Goal: Find specific page/section: Find specific page/section

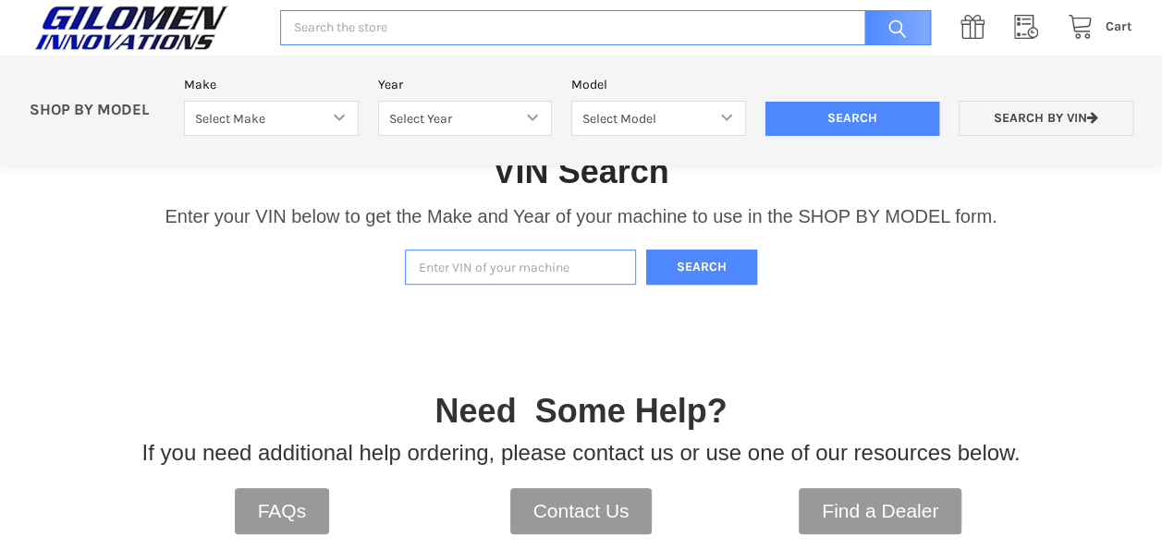
click at [423, 257] on input "Enter VIN of your machine" at bounding box center [520, 268] width 231 height 36
type input "4xauh9ea4db143955"
click at [657, 267] on button "Search" at bounding box center [701, 268] width 111 height 36
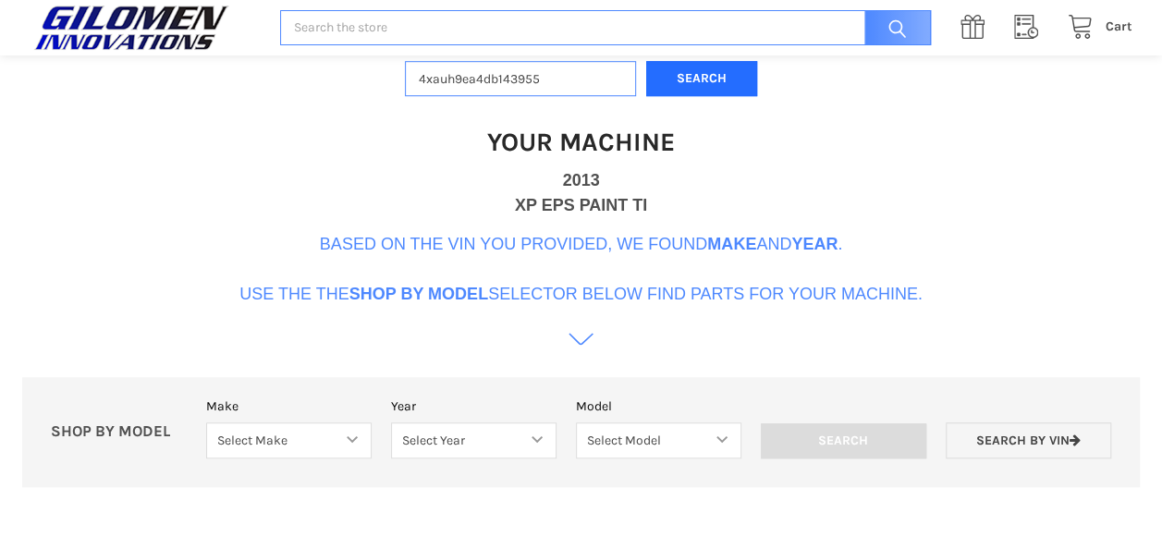
scroll to position [565, 0]
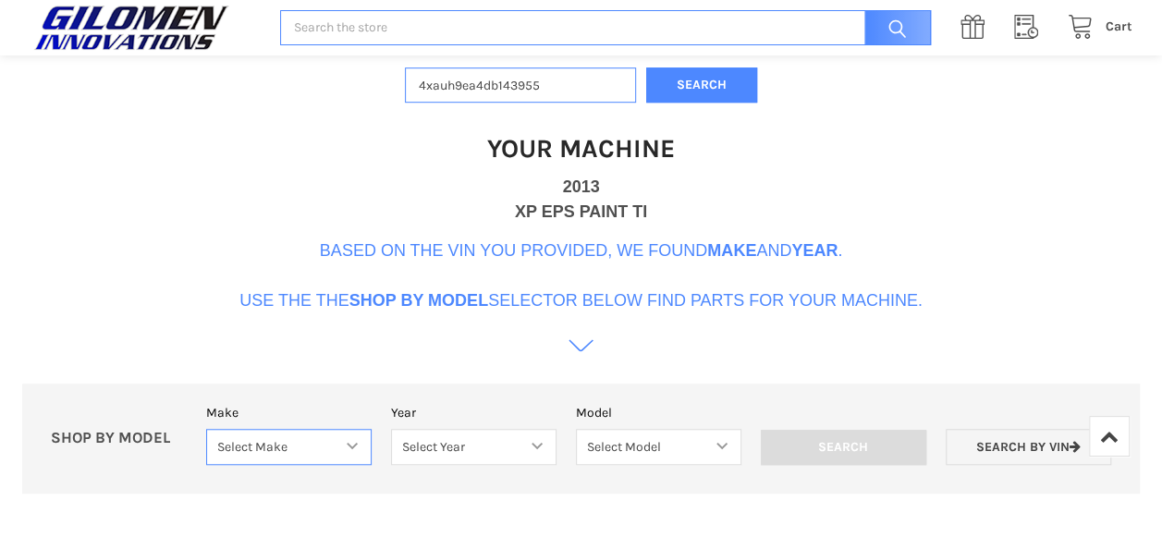
click at [328, 452] on select "Select Make Bobcat UTV Gravely UTV ACE 900 RANGER 570 Ranger 700 / 800 RANGER 9…" at bounding box center [288, 447] width 165 height 36
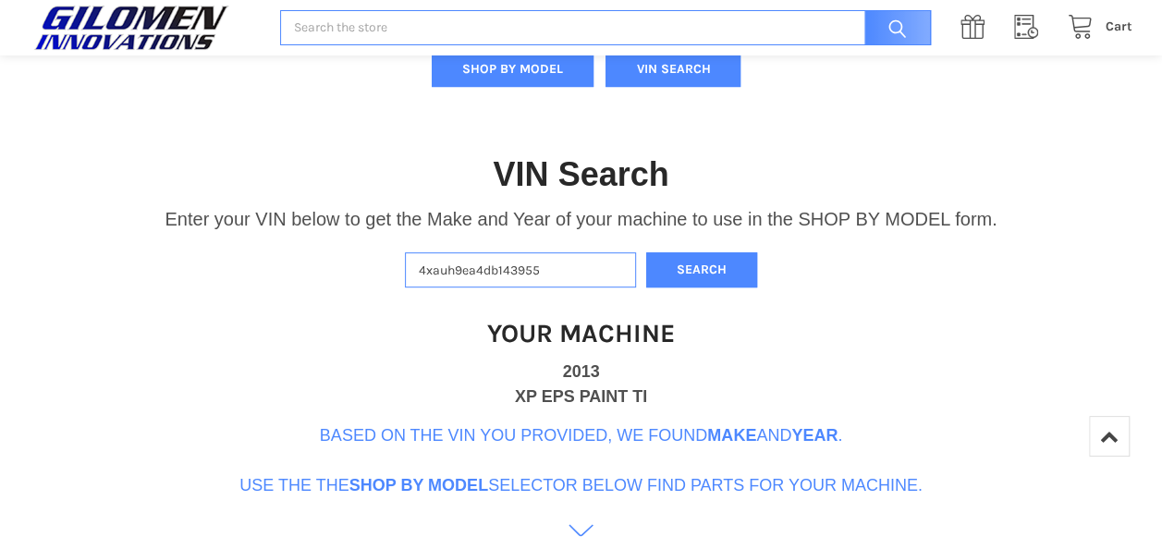
scroll to position [657, 0]
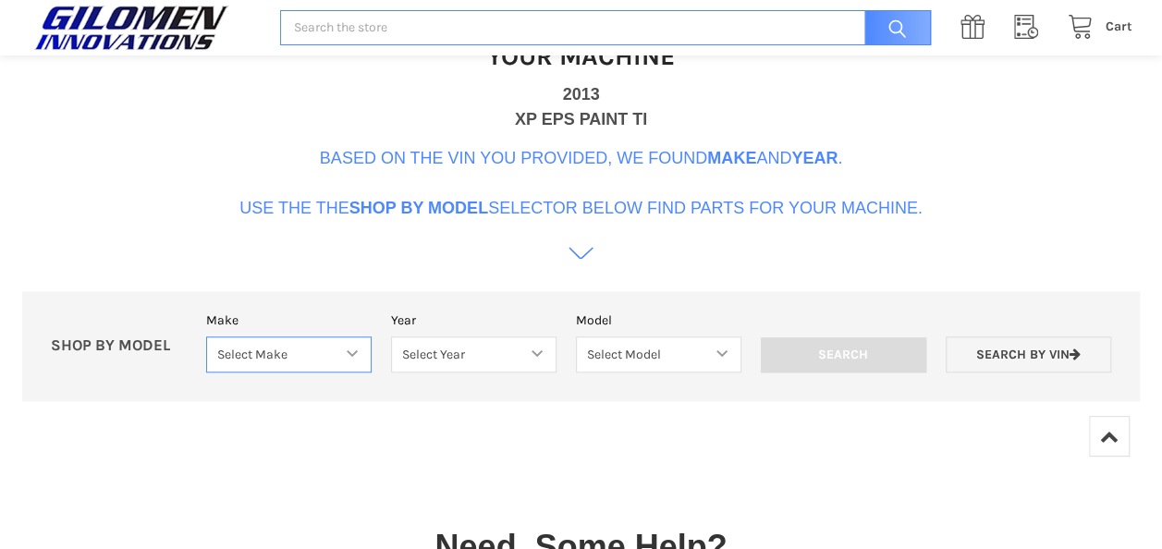
click at [308, 363] on select "Select Make Bobcat UTV Gravely UTV ACE 900 RANGER 570 Ranger 700 / 800 RANGER 9…" at bounding box center [288, 355] width 165 height 36
select select "322"
click at [206, 337] on select "Select Make Bobcat UTV Gravely UTV ACE 900 RANGER 570 Ranger 700 / 800 RANGER 9…" at bounding box center [288, 355] width 165 height 36
click at [479, 361] on select "Select Year [DATE] 2014 2015 2016 2017 2018 2019" at bounding box center [473, 355] width 165 height 36
select select "323"
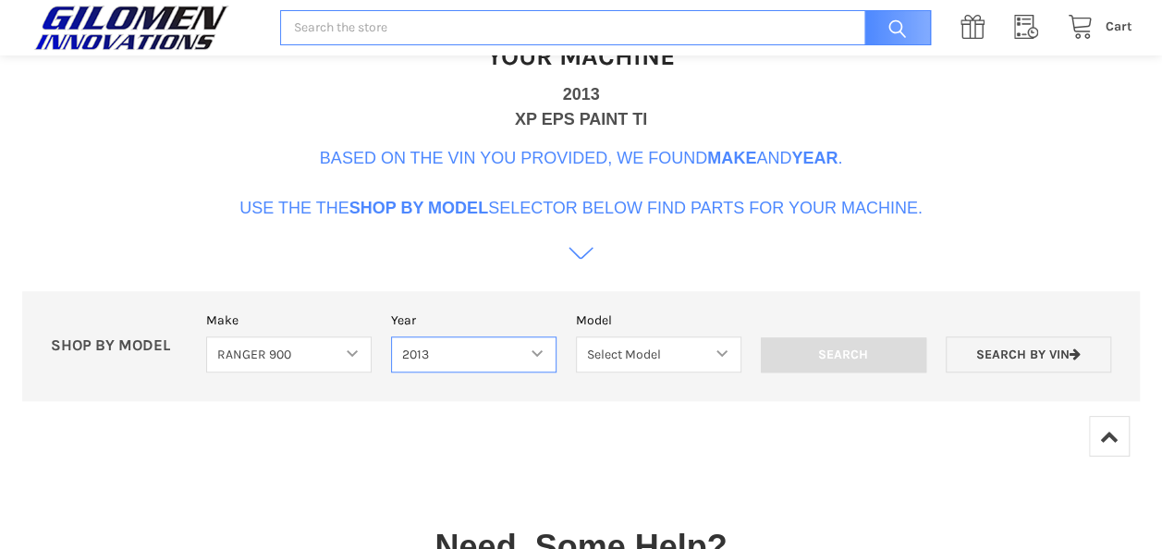
click at [391, 337] on select "Select Year [DATE] 2014 2015 2016 2017 2018 2019" at bounding box center [473, 355] width 165 height 36
click at [615, 349] on select "Select Model Ranger 900 XP Ranger 900 Crew" at bounding box center [658, 355] width 167 height 36
select select "125"
click at [575, 337] on select "Select Model Ranger 900 XP Ranger 900 Crew" at bounding box center [658, 355] width 167 height 36
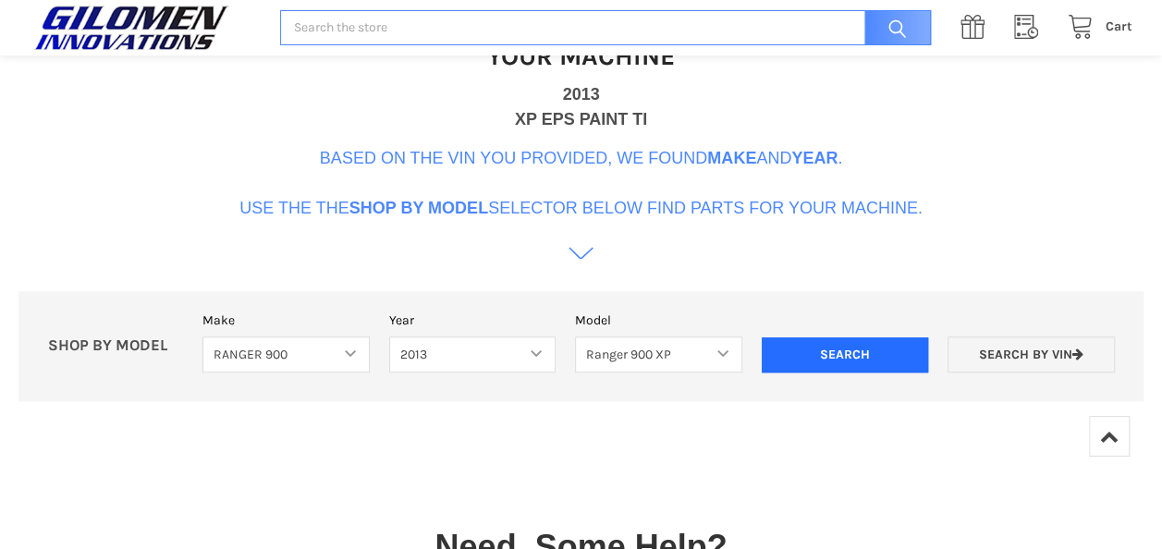
click at [824, 362] on input "Search" at bounding box center [845, 354] width 167 height 35
